Goal: Information Seeking & Learning: Find specific fact

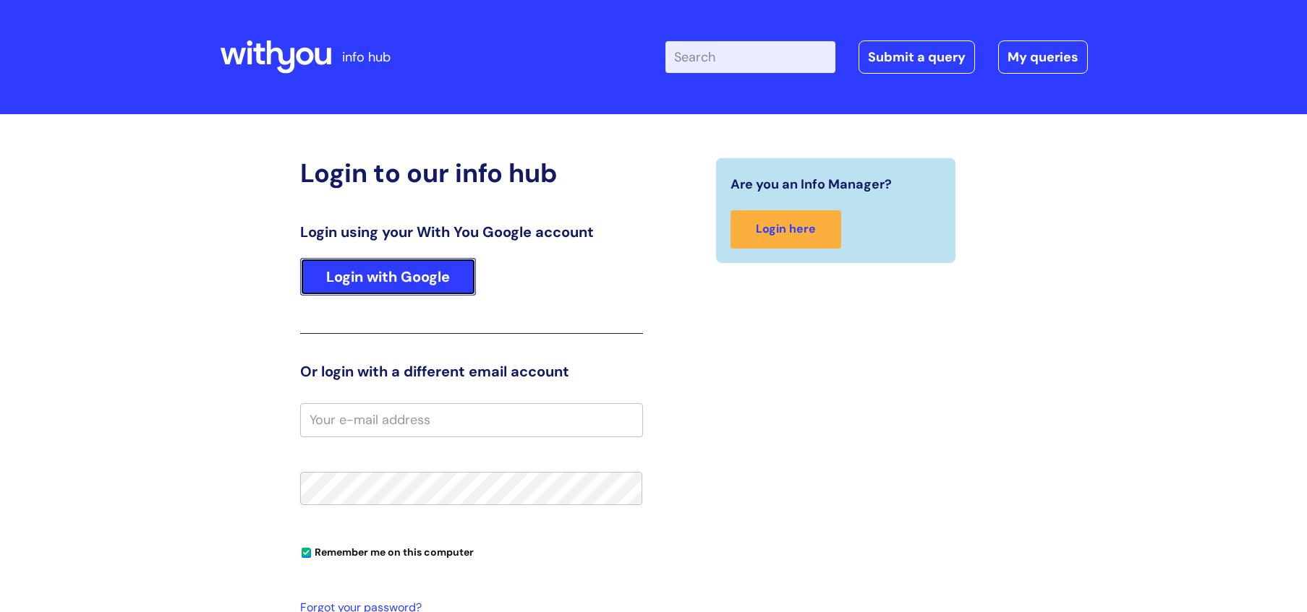
click at [445, 286] on link "Login with Google" at bounding box center [388, 277] width 176 height 38
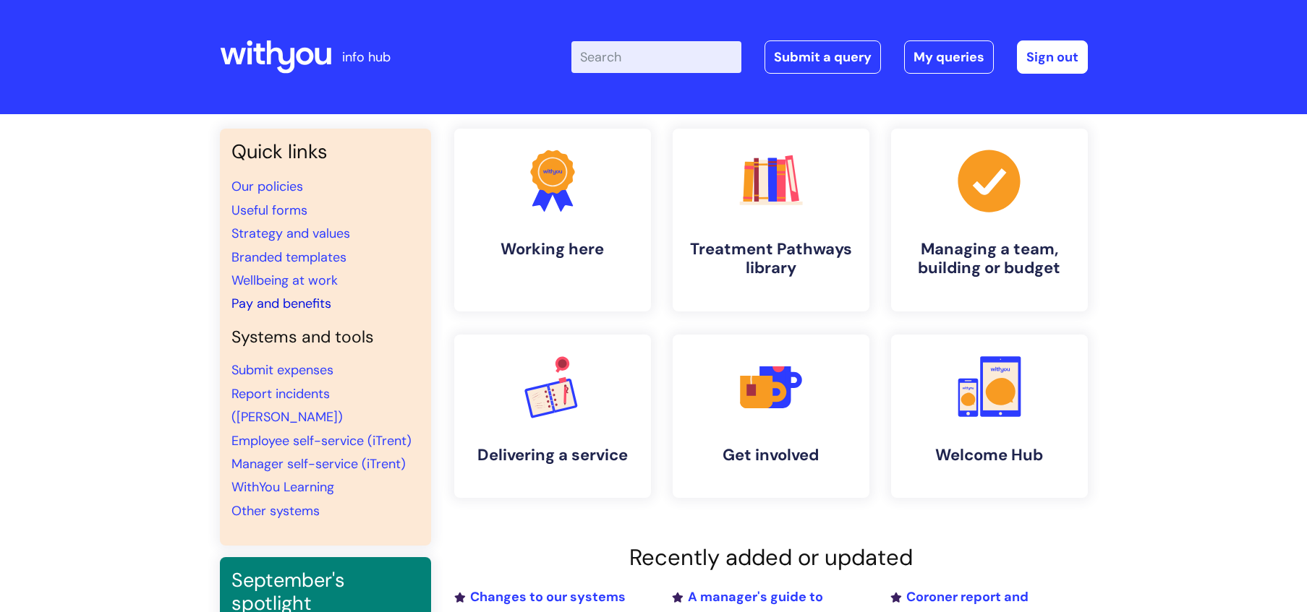
click at [312, 302] on link "Pay and benefits" at bounding box center [281, 303] width 100 height 17
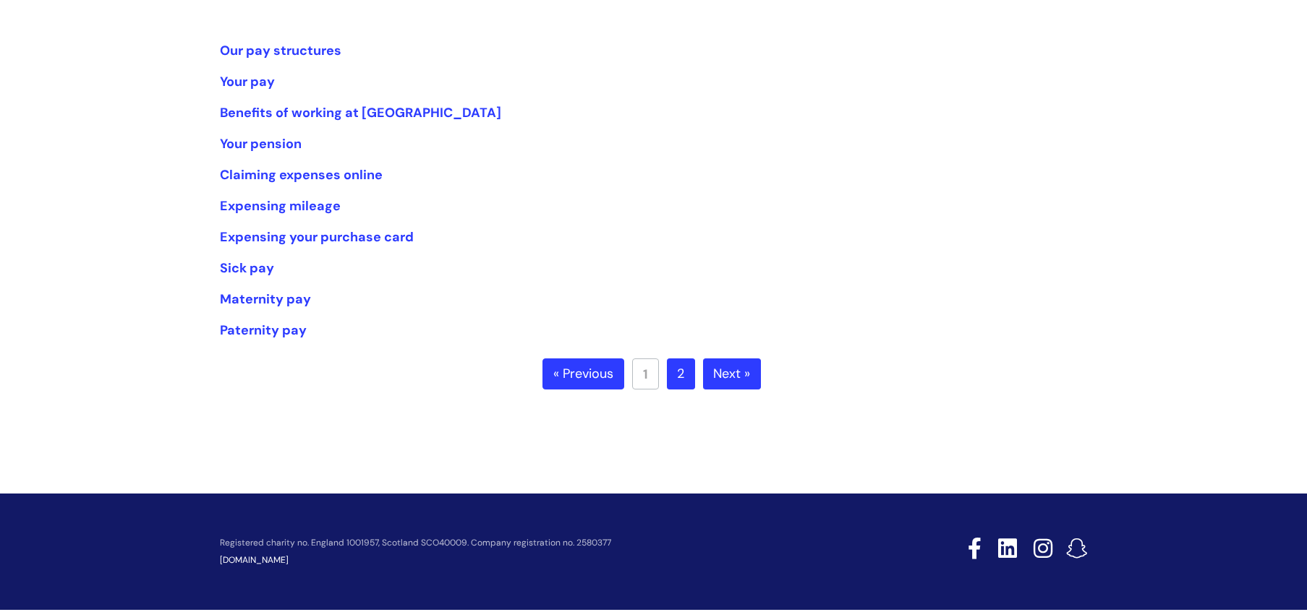
scroll to position [287, 0]
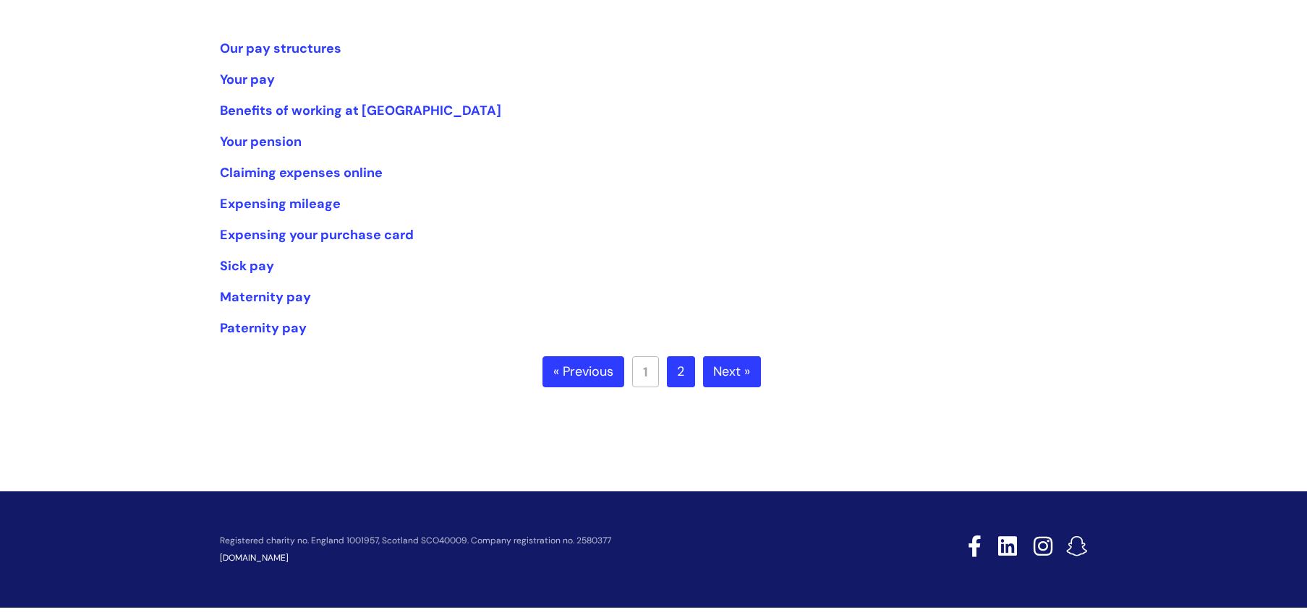
click at [733, 373] on link "Next »" at bounding box center [732, 372] width 58 height 32
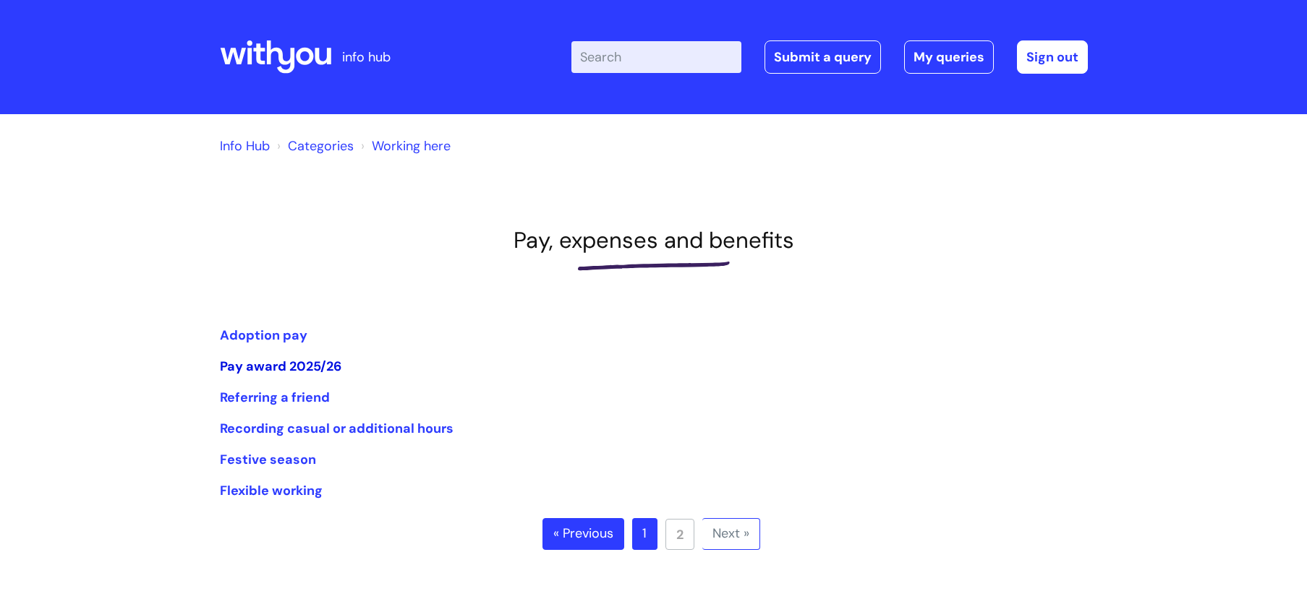
click at [314, 372] on link "Pay award 2025/26" at bounding box center [280, 366] width 121 height 17
